Goal: Register for event/course

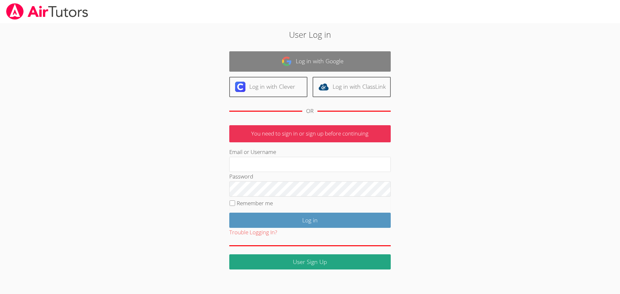
click at [349, 63] on link "Log in with Google" at bounding box center [309, 61] width 161 height 20
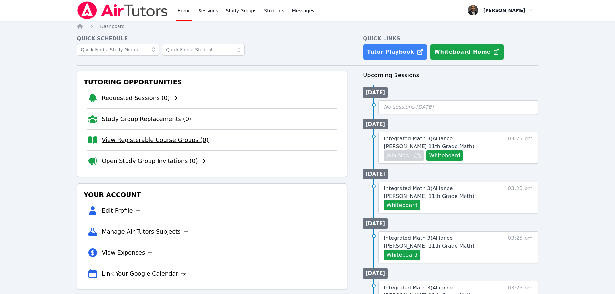
click at [157, 140] on link "View Registerable Course Groups (0)" at bounding box center [159, 140] width 115 height 9
